Goal: Transaction & Acquisition: Obtain resource

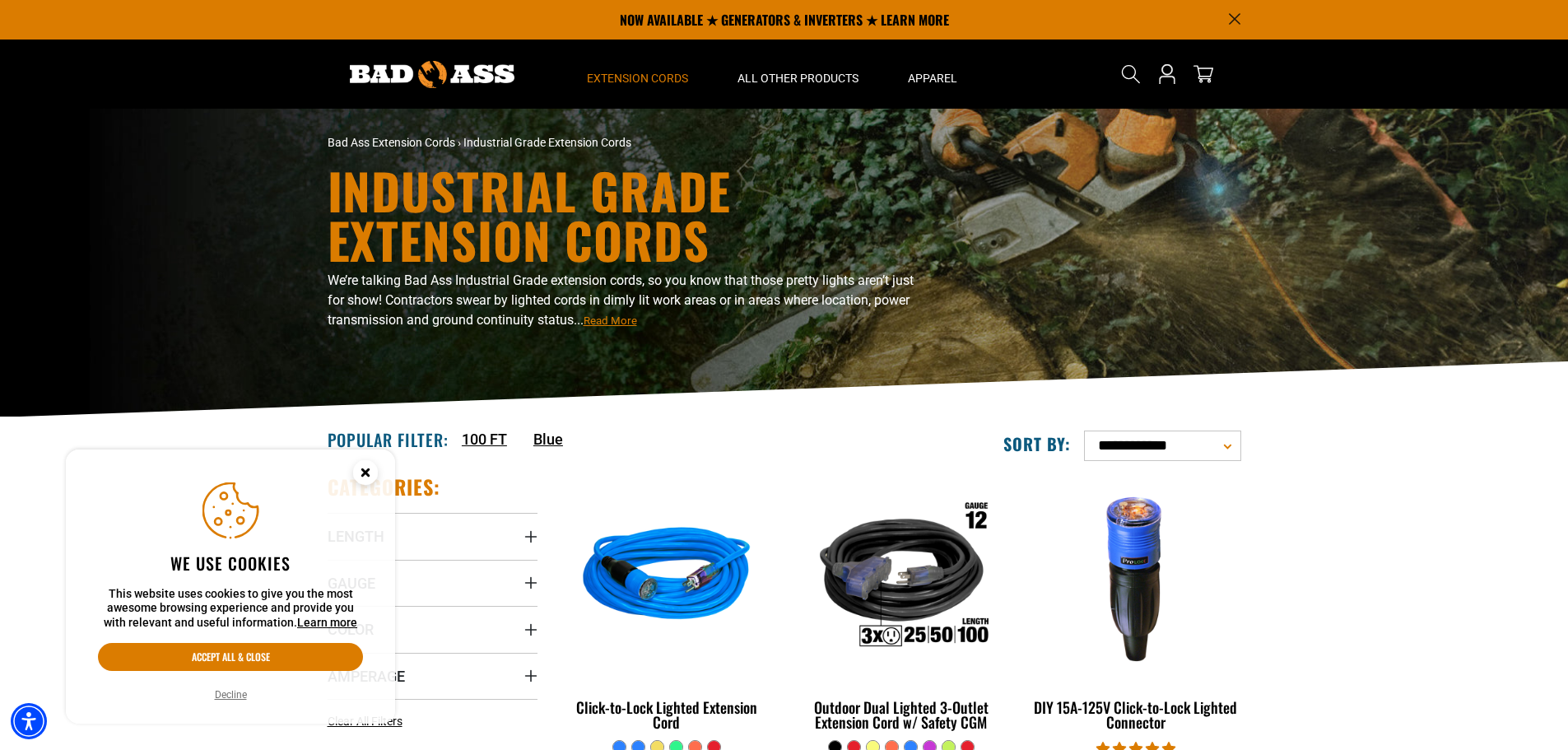
click at [367, 474] on icon "Cookie Consent" at bounding box center [365, 472] width 5 height 5
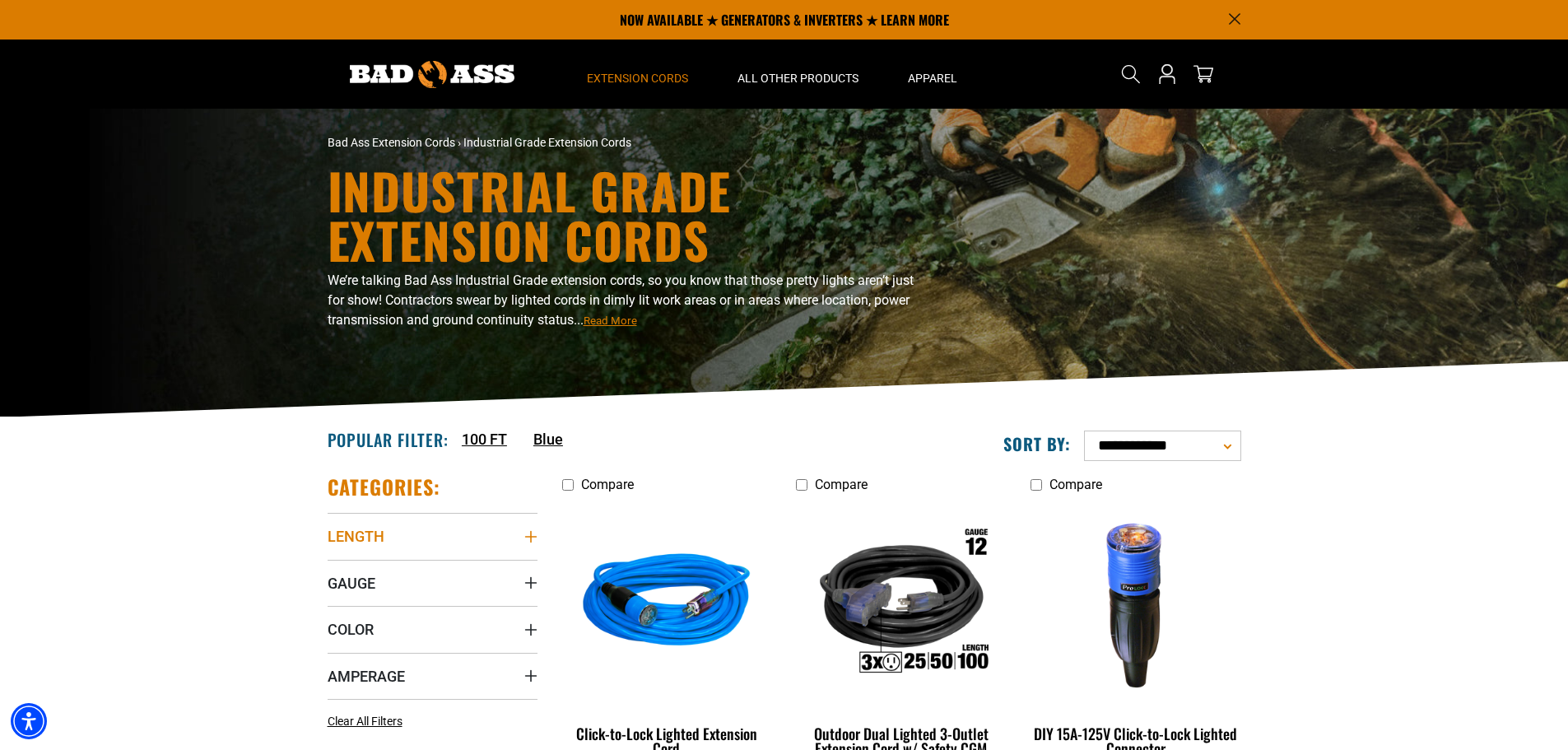
click at [384, 536] on summary "Length" at bounding box center [432, 536] width 210 height 46
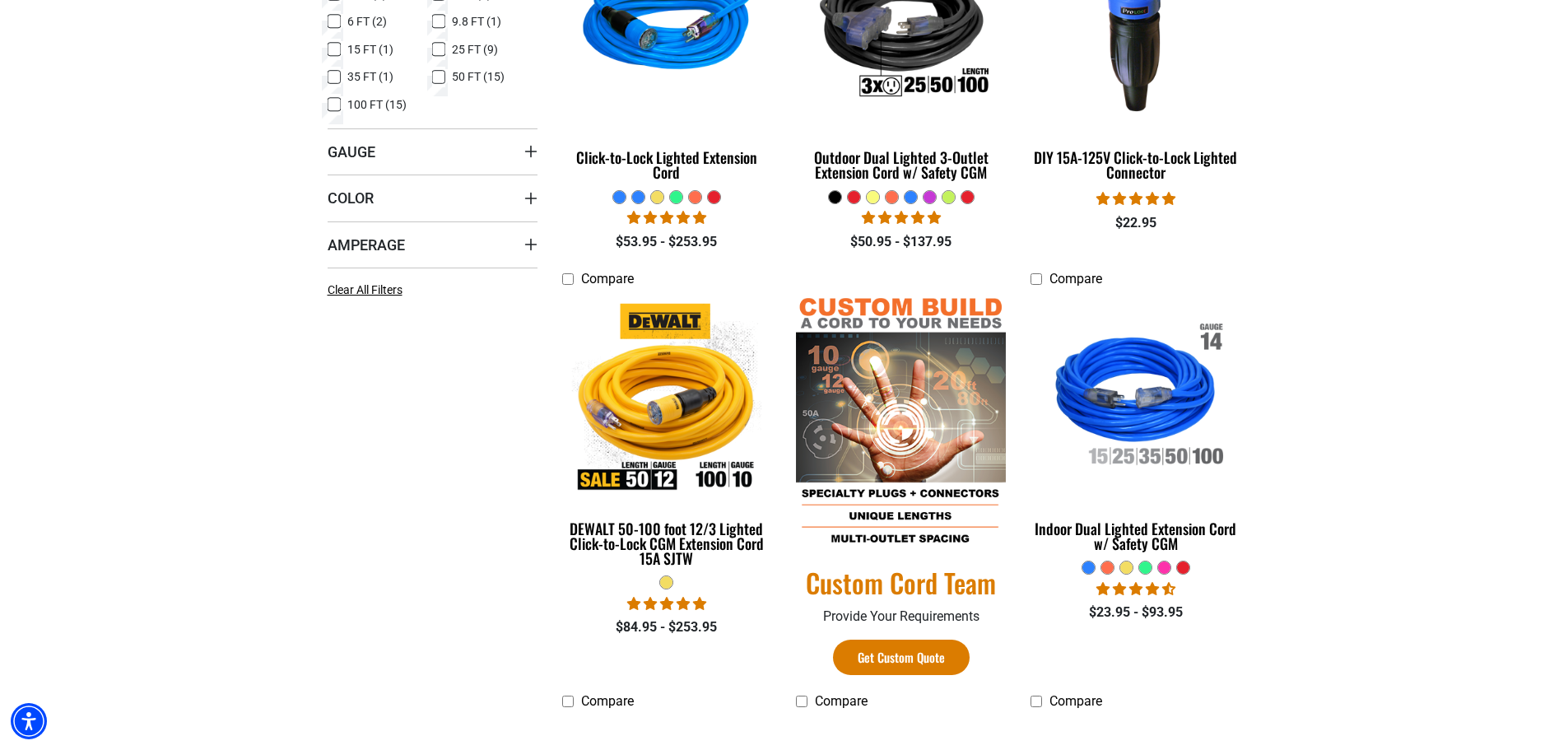
scroll to position [658, 0]
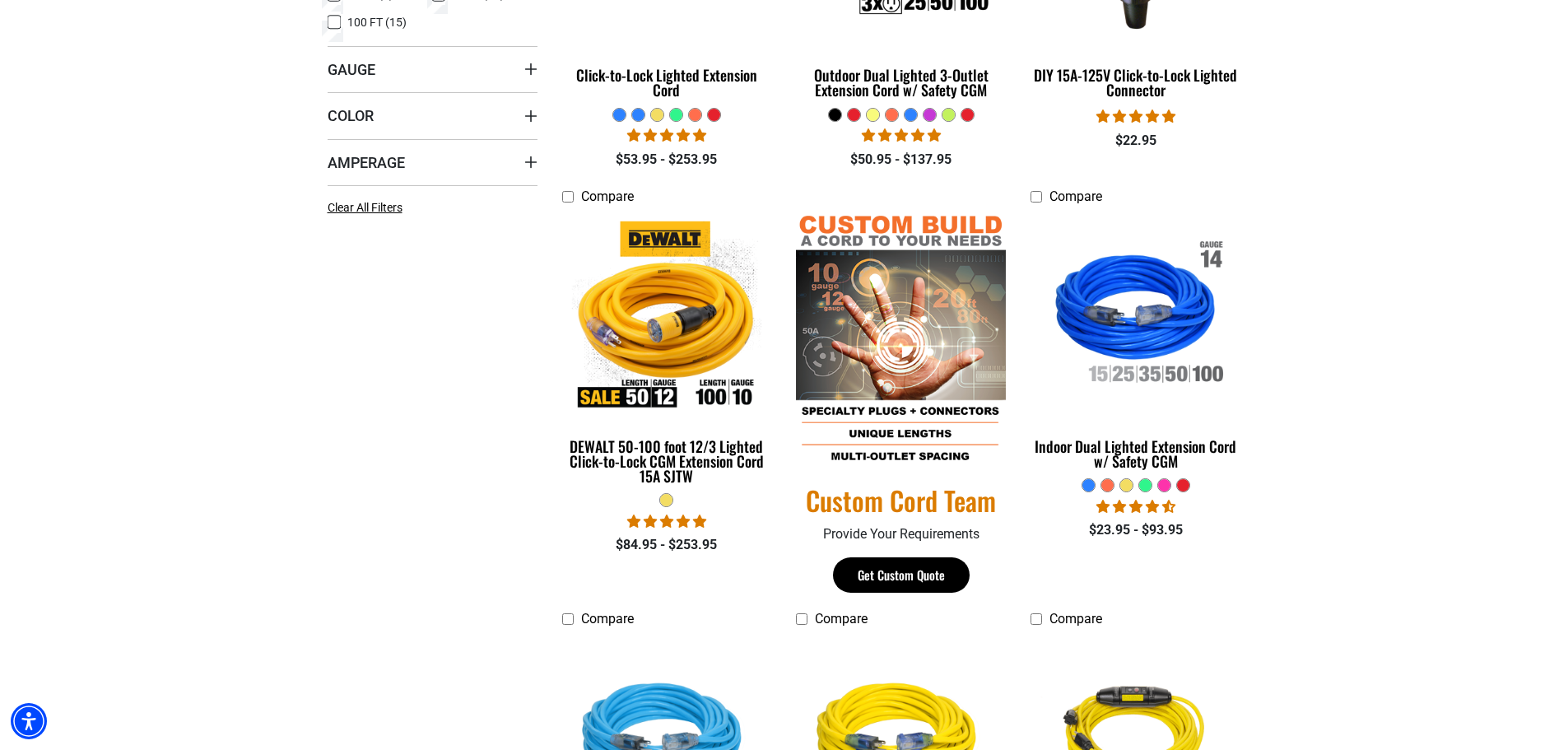
click at [886, 580] on link "Get Custom Quote" at bounding box center [901, 575] width 136 height 36
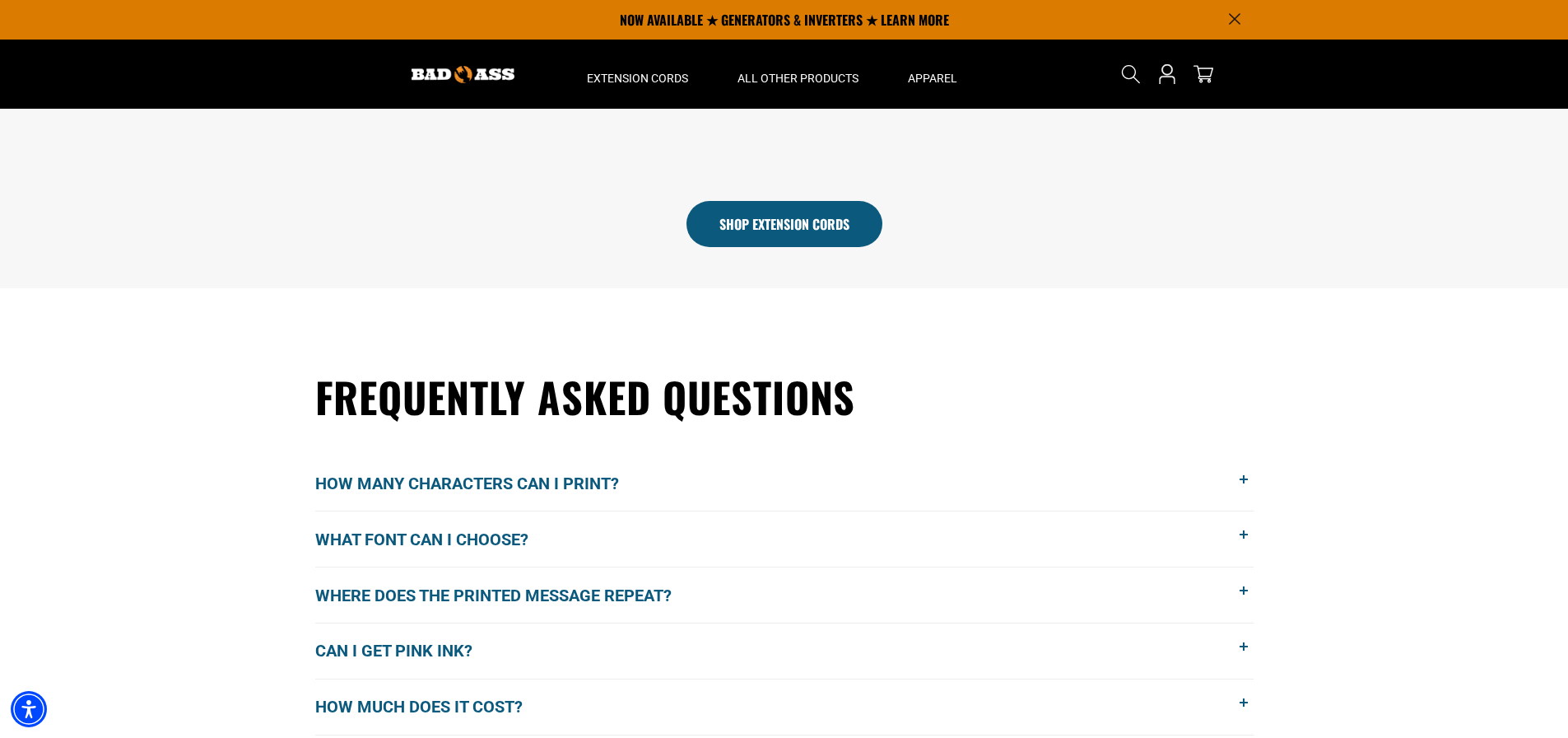
scroll to position [973, 0]
